Goal: Transaction & Acquisition: Subscribe to service/newsletter

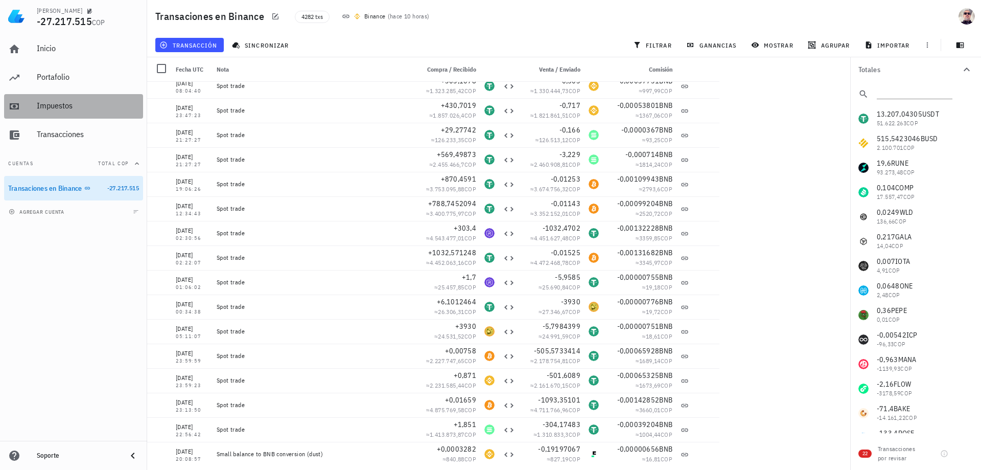
click at [59, 103] on div "Impuestos" at bounding box center [88, 106] width 102 height 10
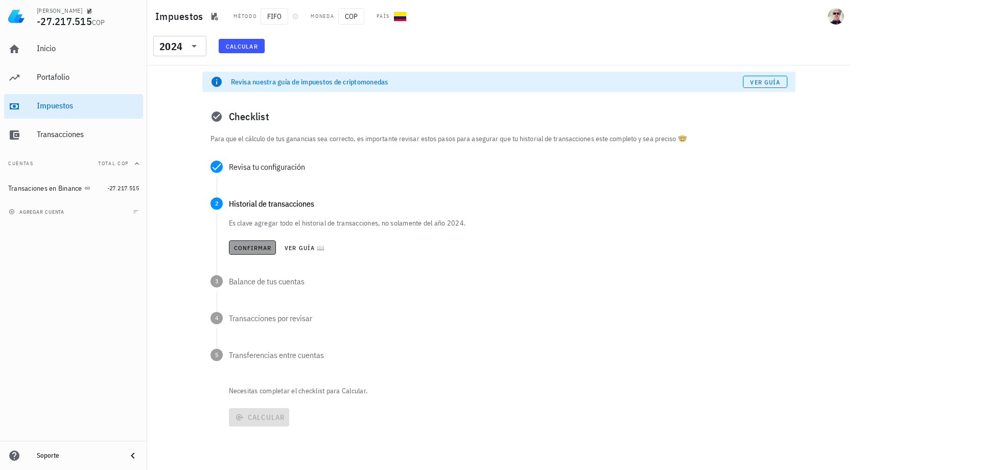
click at [259, 247] on span "Confirmar" at bounding box center [253, 248] width 38 height 8
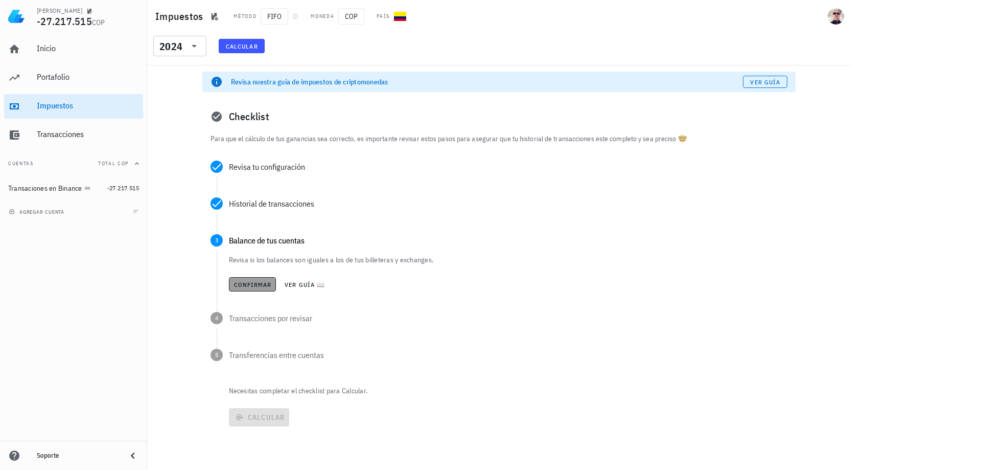
click at [259, 285] on span "Confirmar" at bounding box center [253, 285] width 38 height 8
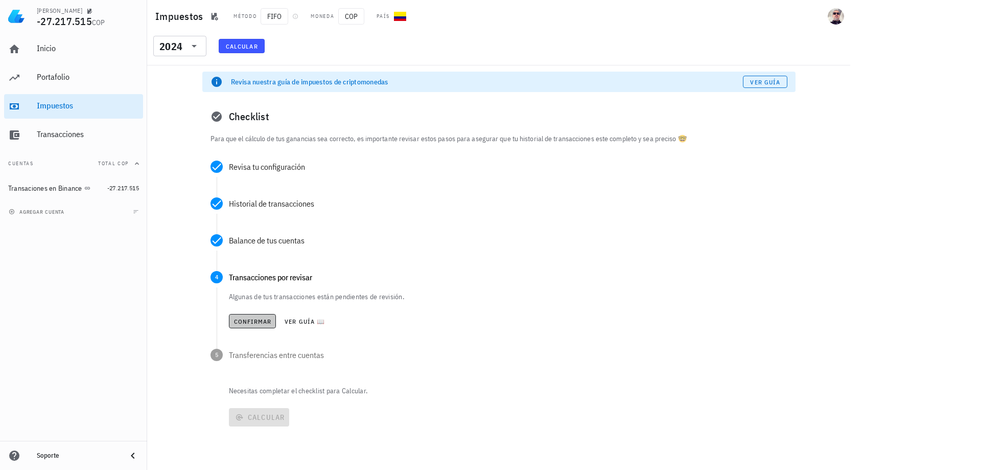
click at [258, 319] on span "Confirmar" at bounding box center [253, 321] width 38 height 8
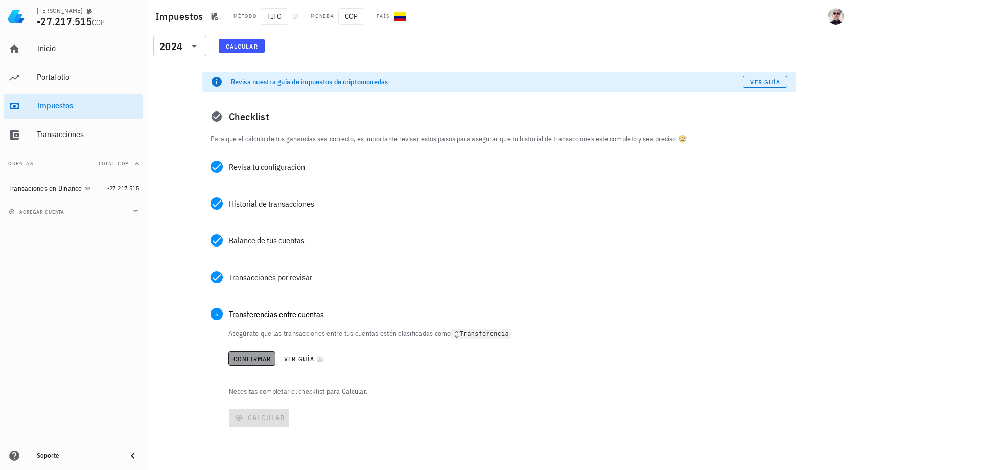
click at [257, 353] on button "Confirmar" at bounding box center [252, 358] width 48 height 14
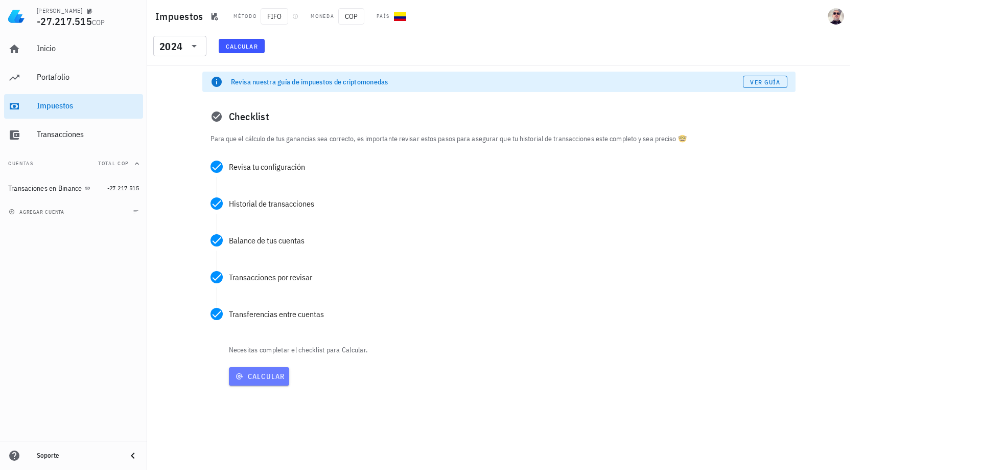
click at [257, 371] on span "Calcular" at bounding box center [259, 375] width 52 height 9
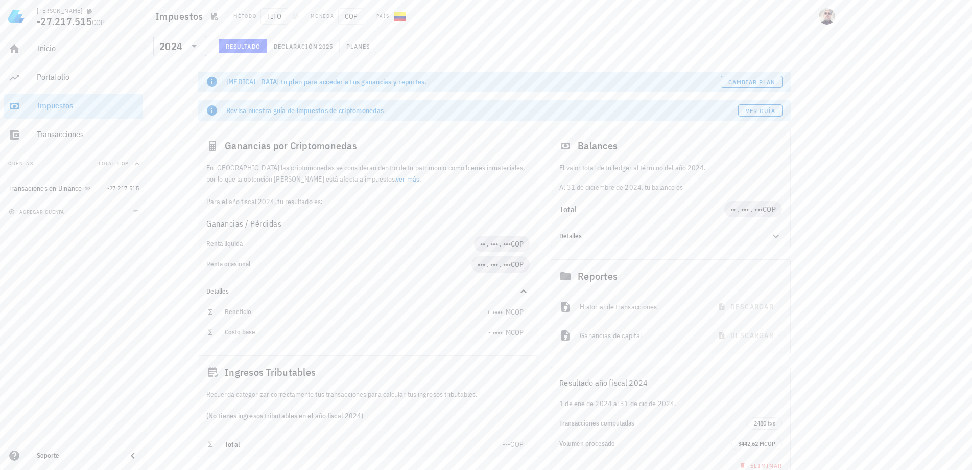
click at [396, 176] on link "ver más" at bounding box center [408, 178] width 24 height 9
click at [754, 81] on span "Cambiar plan" at bounding box center [752, 82] width 48 height 8
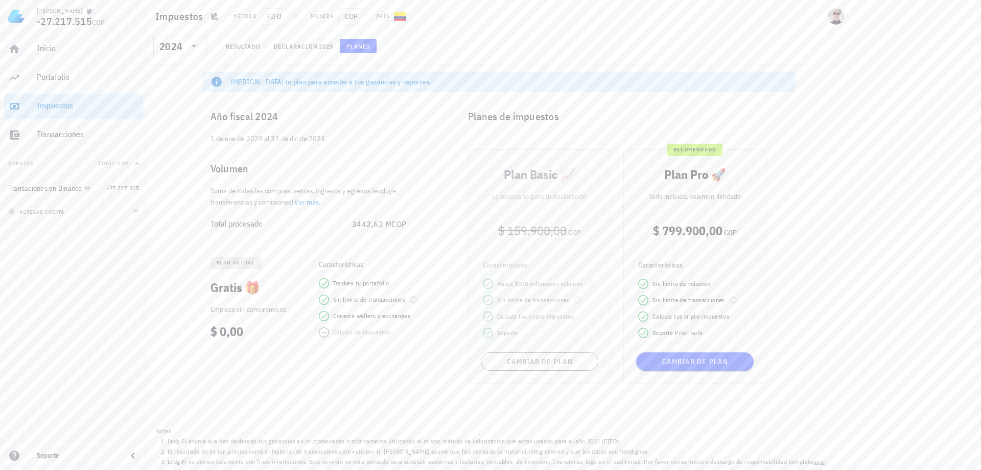
click at [391, 228] on span "COP" at bounding box center [398, 224] width 15 height 10
click at [832, 229] on div "[MEDICAL_DATA] tu plan para acceder a tus ganancias y reportes. Año fiscal 2024…" at bounding box center [498, 267] width 703 height 404
click at [561, 251] on div "Plan Basic 📈 Lo necesario para tu declaración $ 159.900,00 COP Características …" at bounding box center [539, 266] width 155 height 246
